Goal: Task Accomplishment & Management: Complete application form

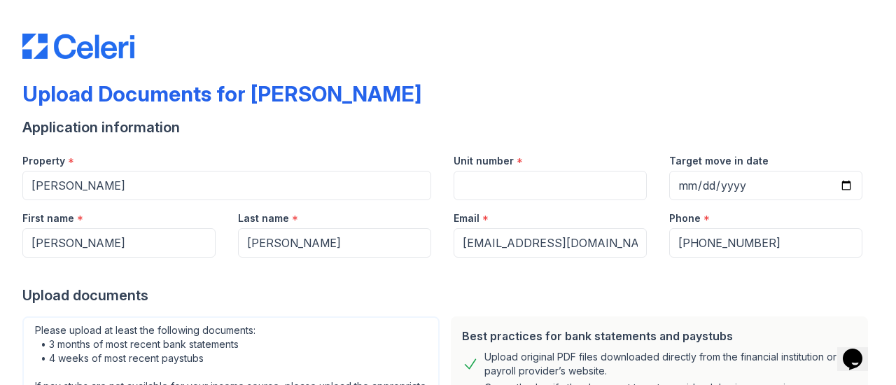
click at [356, 119] on div "Application information" at bounding box center [447, 128] width 851 height 20
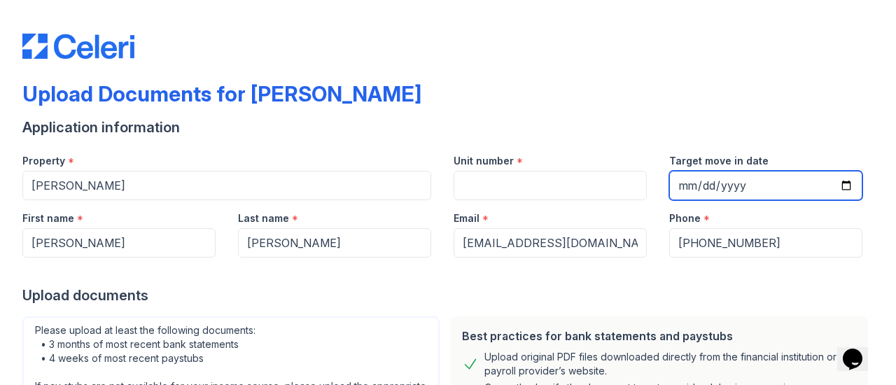
click at [753, 190] on input "Target move in date" at bounding box center [765, 185] width 193 height 29
drag, startPoint x: 828, startPoint y: 183, endPoint x: 836, endPoint y: 177, distance: 10.1
click at [836, 176] on input "Target move in date" at bounding box center [765, 185] width 193 height 29
click at [828, 189] on input "Target move in date" at bounding box center [765, 185] width 193 height 29
click at [832, 188] on input "Target move in date" at bounding box center [765, 185] width 193 height 29
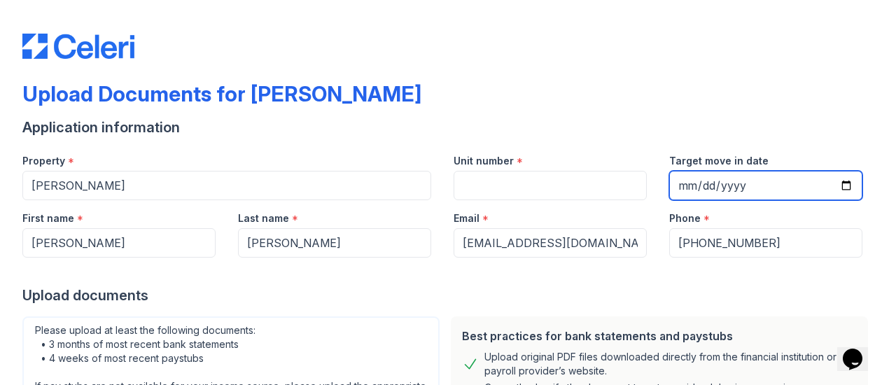
type input "[DATE]"
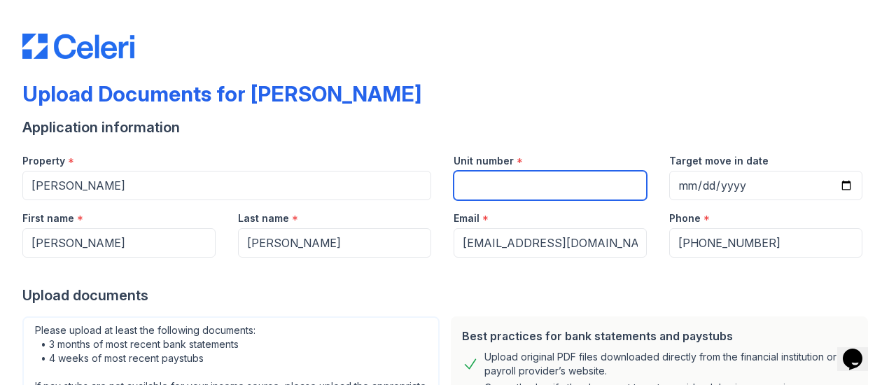
click at [546, 176] on input "Unit number" at bounding box center [550, 185] width 193 height 29
type input "1"
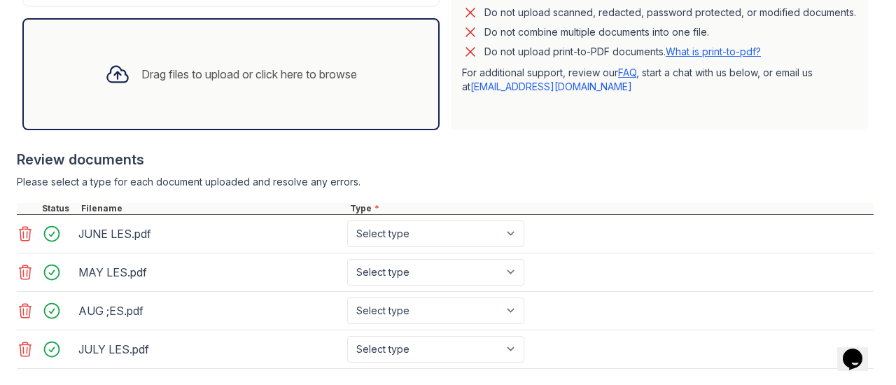
scroll to position [466, 0]
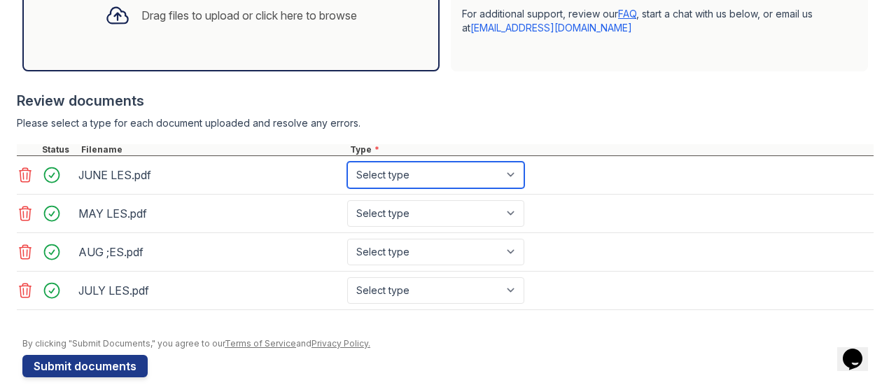
select select "paystub"
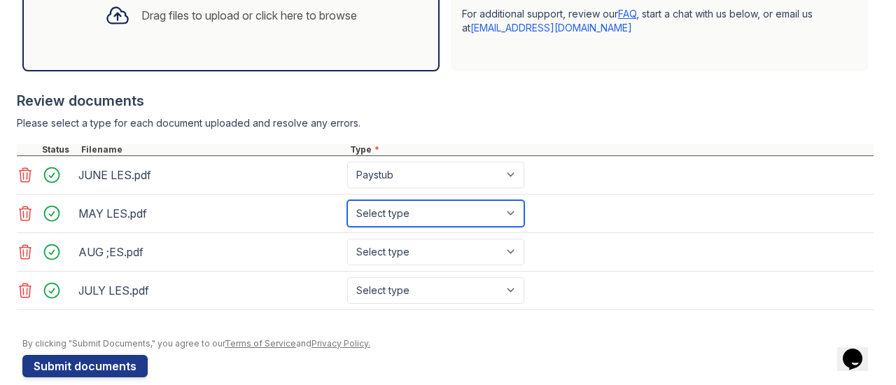
select select "paystub"
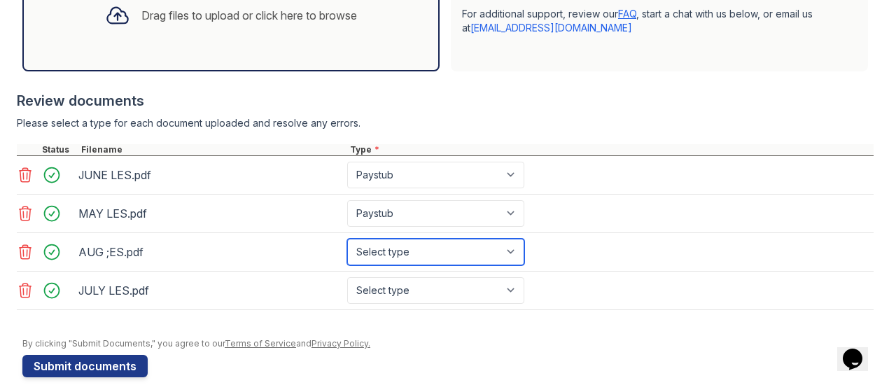
select select "paystub"
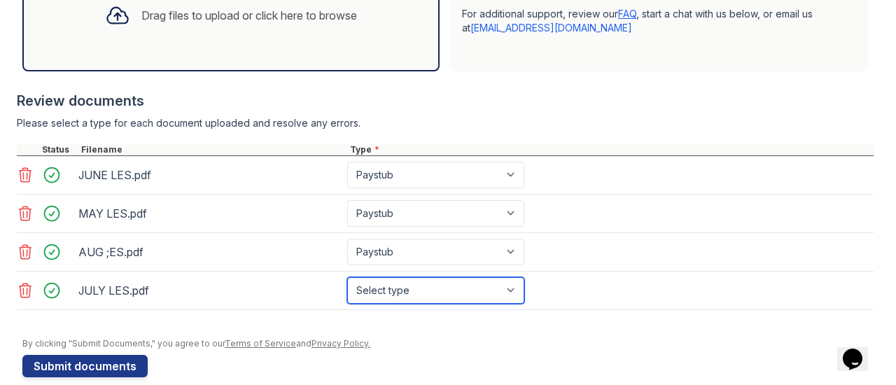
scroll to position [501, 0]
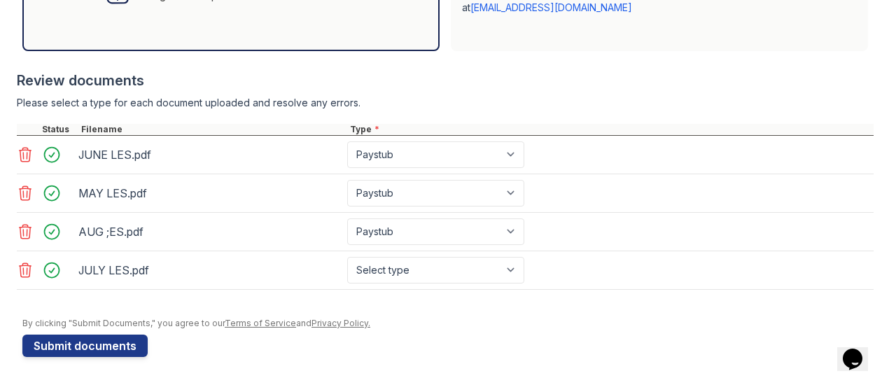
click at [403, 249] on div "AUG ;ES.pdf Select type Paystub Bank Statement Offer Letter Tax Documents Benef…" at bounding box center [445, 232] width 857 height 39
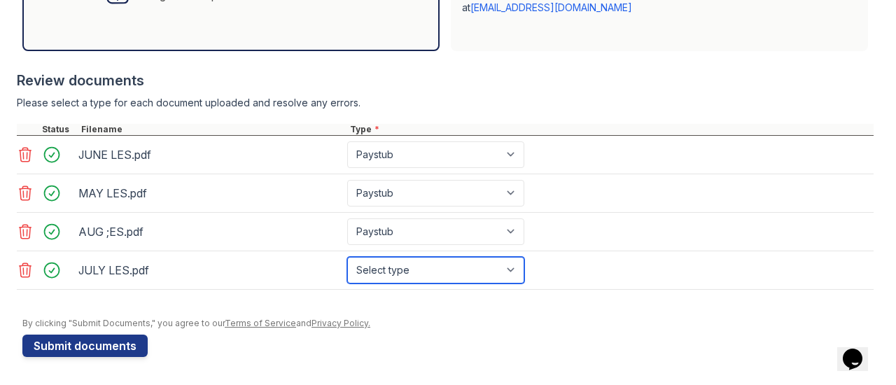
select select "paystub"
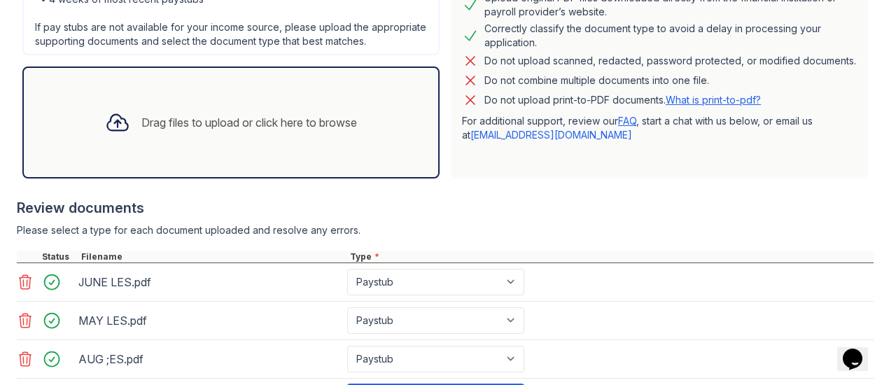
scroll to position [572, 0]
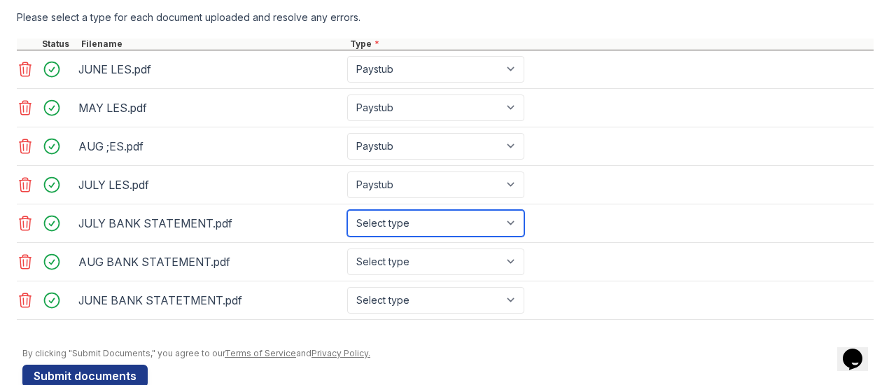
select select "bank_statement"
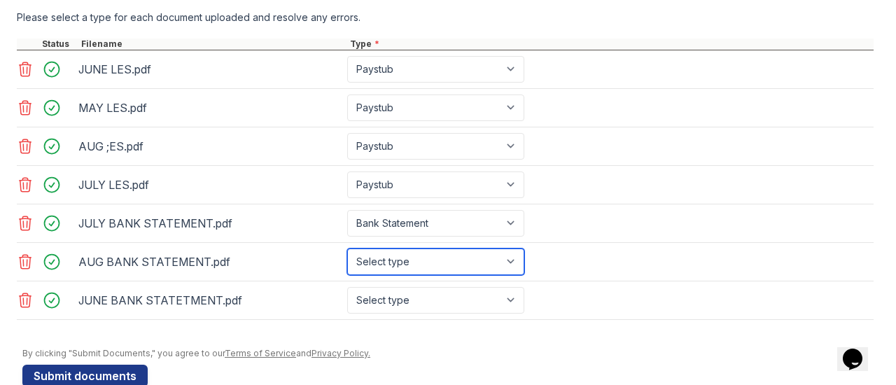
select select "bank_statement"
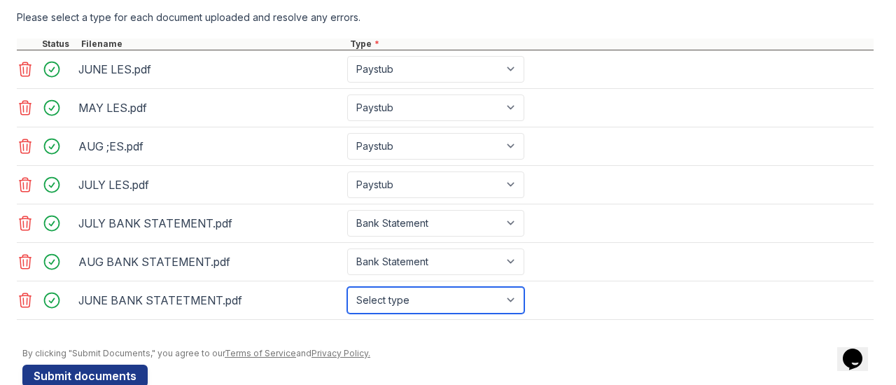
select select "bank_statement"
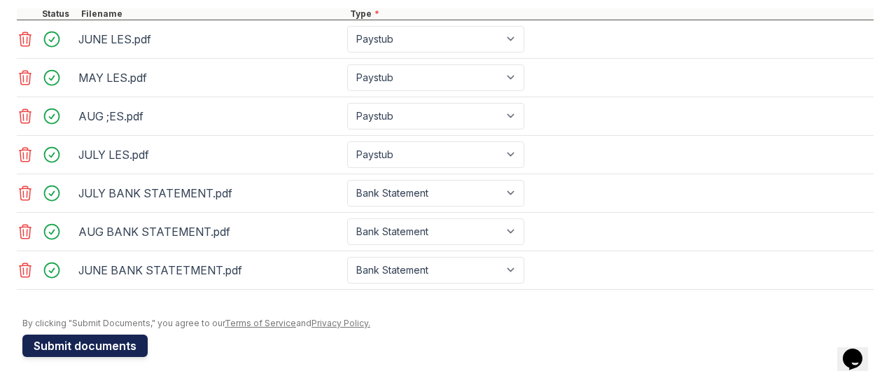
click at [128, 339] on button "Submit documents" at bounding box center [84, 346] width 125 height 22
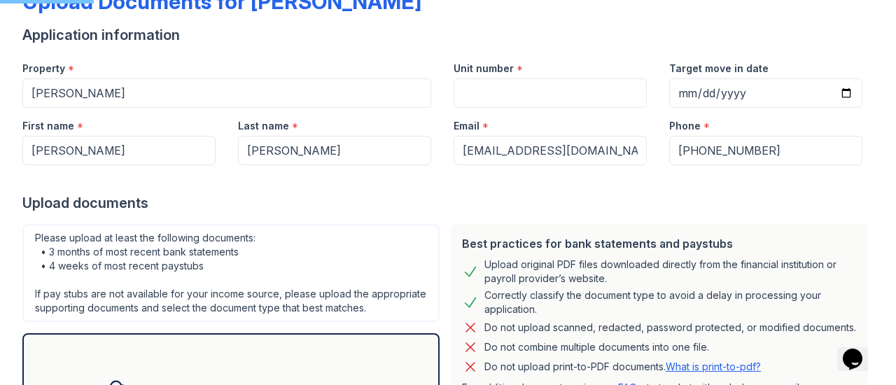
scroll to position [0, 0]
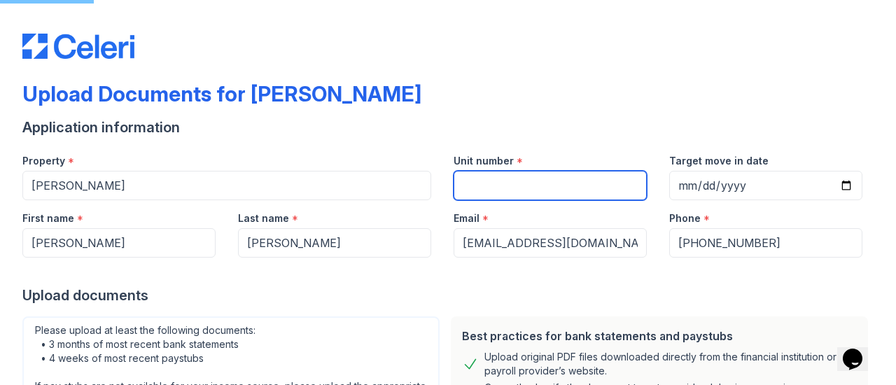
click at [510, 176] on input "Unit number" at bounding box center [550, 185] width 193 height 29
type input "12"
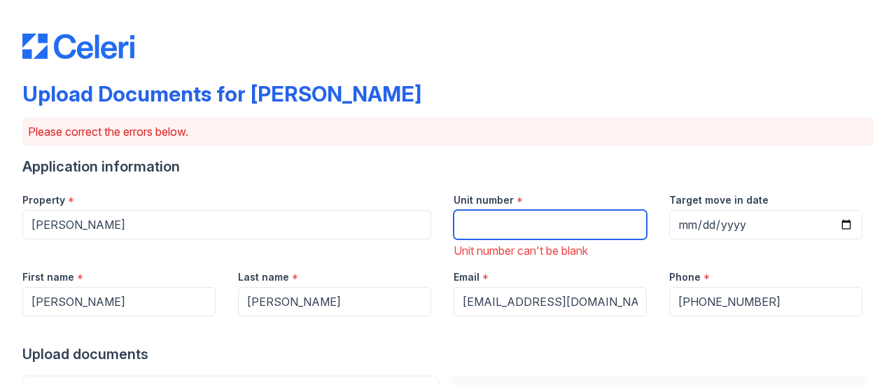
click at [505, 225] on input "Unit number" at bounding box center [550, 224] width 193 height 29
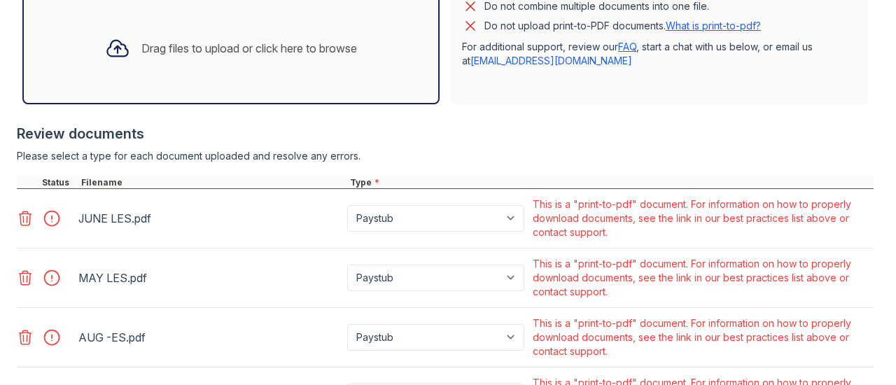
scroll to position [759, 0]
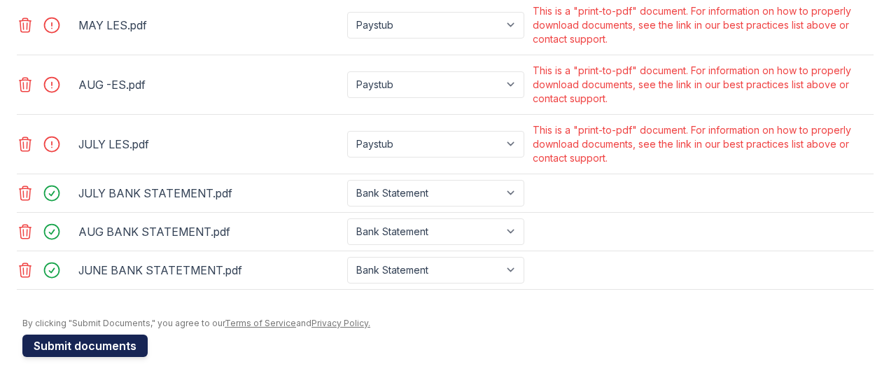
type input "12"
click at [108, 351] on button "Submit documents" at bounding box center [84, 346] width 125 height 22
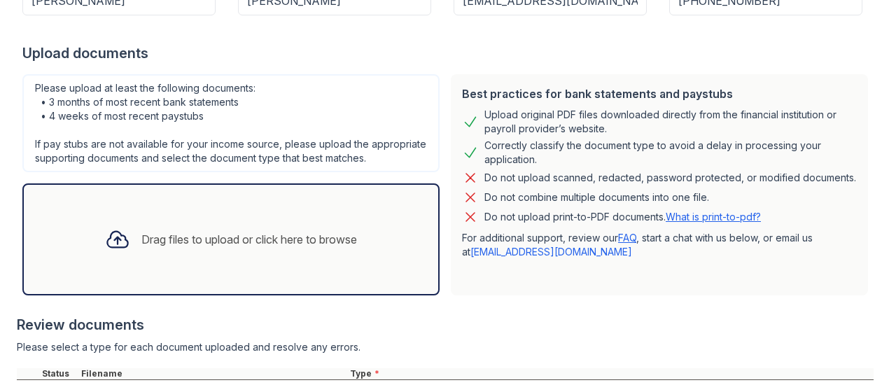
scroll to position [563, 0]
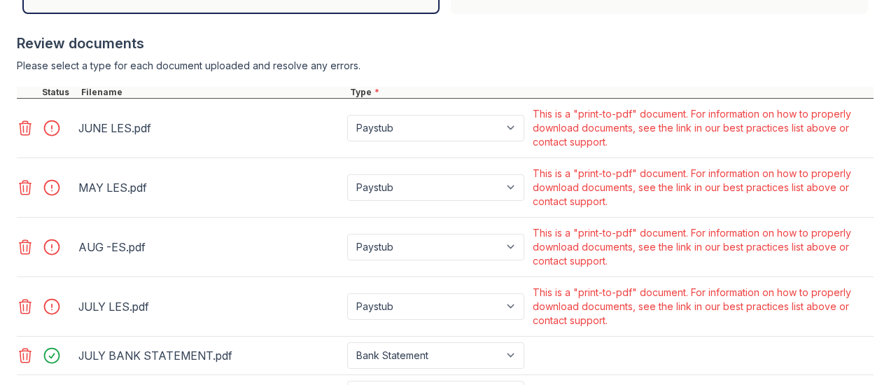
drag, startPoint x: 43, startPoint y: 132, endPoint x: 53, endPoint y: 142, distance: 13.9
click at [53, 138] on div at bounding box center [55, 128] width 39 height 20
click at [26, 137] on icon at bounding box center [25, 128] width 17 height 17
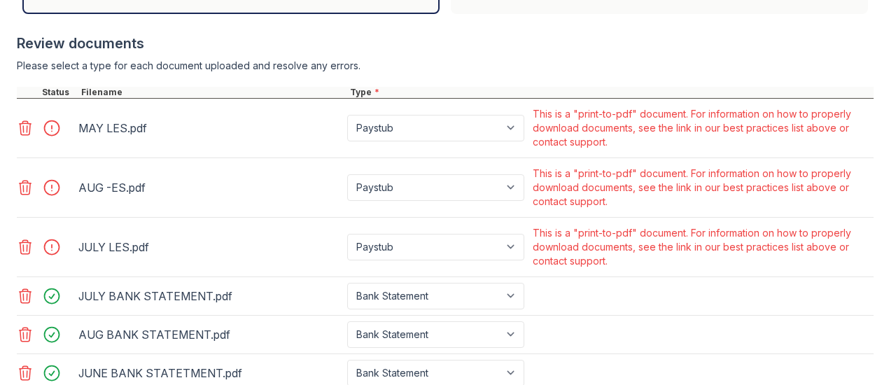
click at [26, 137] on icon at bounding box center [25, 128] width 17 height 17
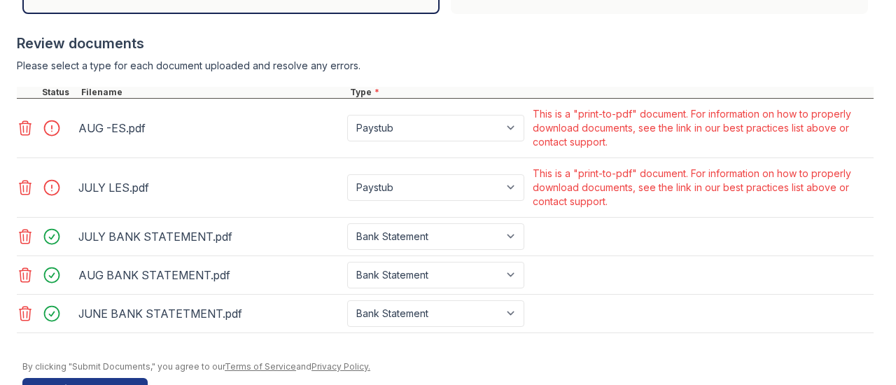
click at [26, 137] on icon at bounding box center [25, 128] width 17 height 17
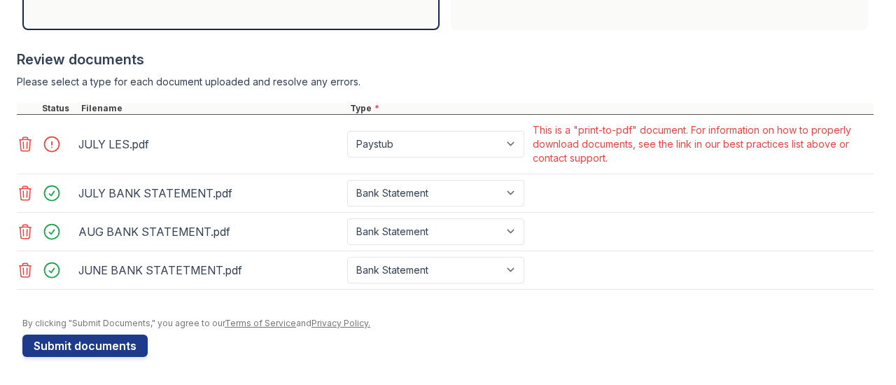
click at [26, 141] on icon at bounding box center [25, 144] width 17 height 17
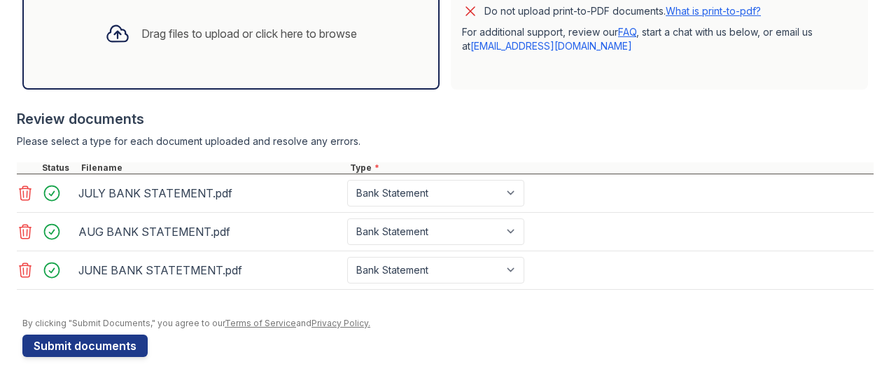
scroll to position [501, 0]
click at [239, 36] on div "Drag files to upload or click here to browse" at bounding box center [249, 33] width 216 height 17
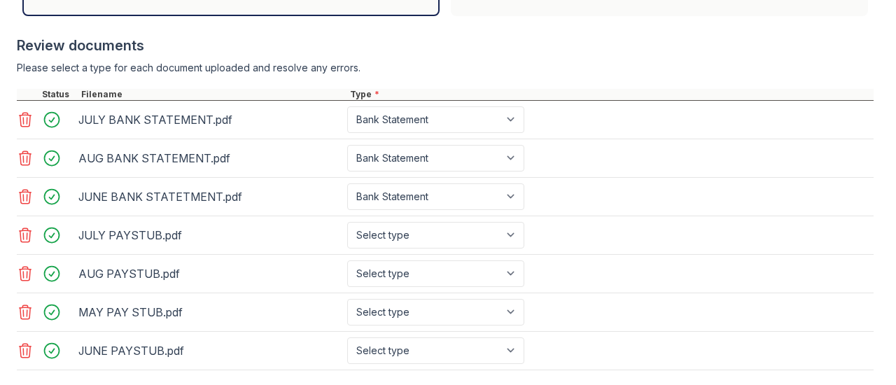
scroll to position [634, 0]
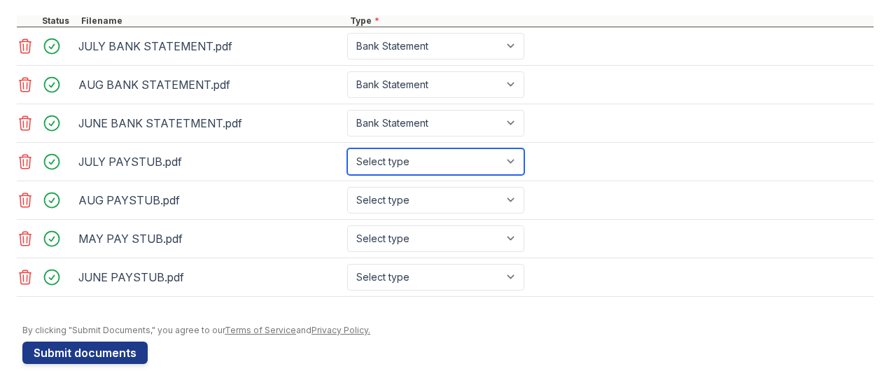
select select "paystub"
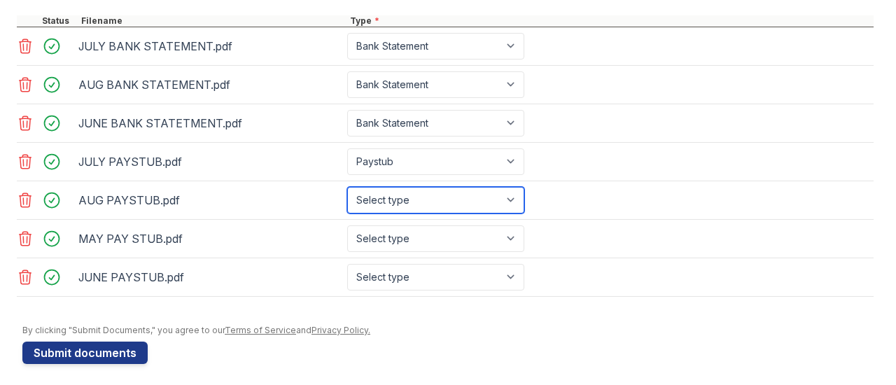
select select "paystub"
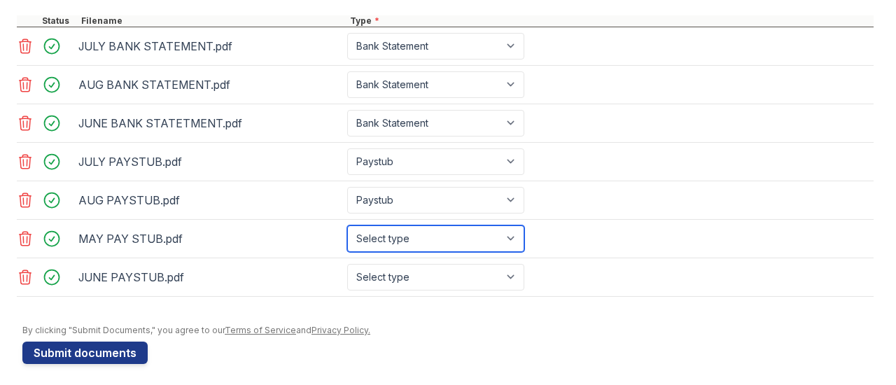
select select "paystub"
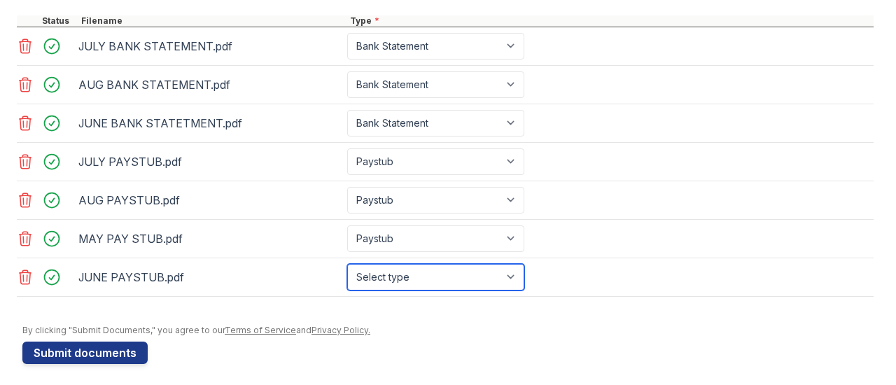
select select "paystub"
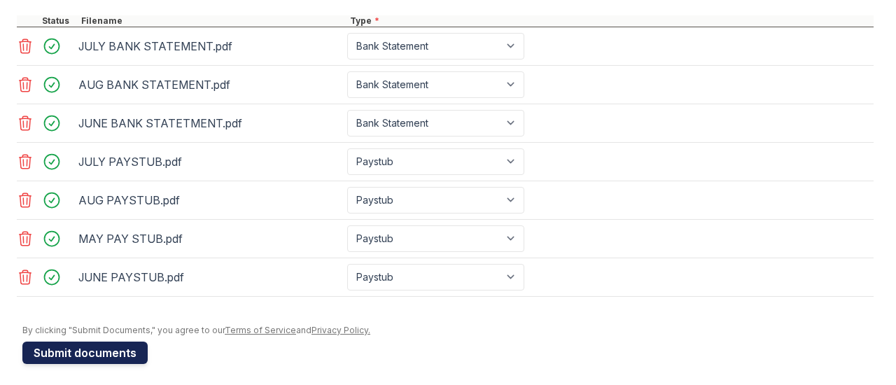
click at [120, 357] on button "Submit documents" at bounding box center [84, 353] width 125 height 22
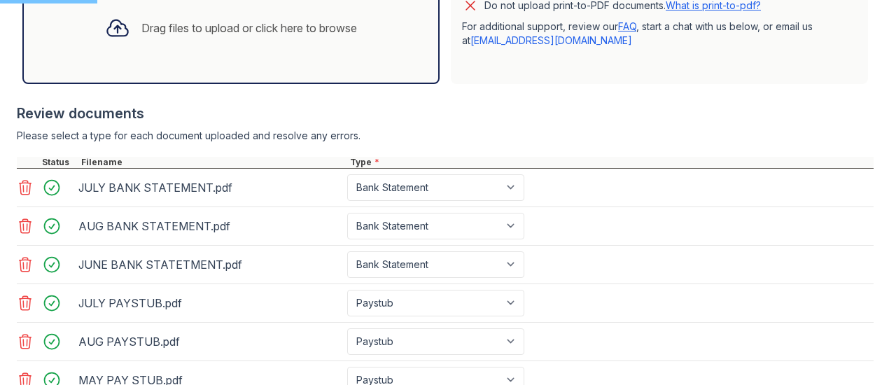
scroll to position [139, 0]
